Goal: Find contact information: Find contact information

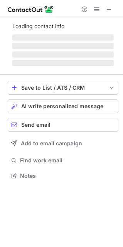
scroll to position [175, 123]
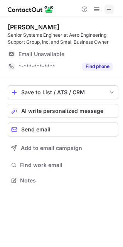
click at [108, 9] on span at bounding box center [109, 9] width 6 height 6
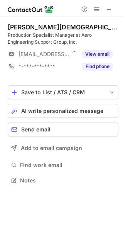
scroll to position [175, 123]
click at [112, 12] on span at bounding box center [109, 9] width 6 height 6
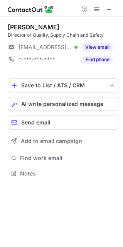
scroll to position [168, 123]
click at [114, 7] on div at bounding box center [97, 9] width 37 height 9
click at [112, 10] on span at bounding box center [109, 9] width 6 height 6
